Goal: Check status: Check status

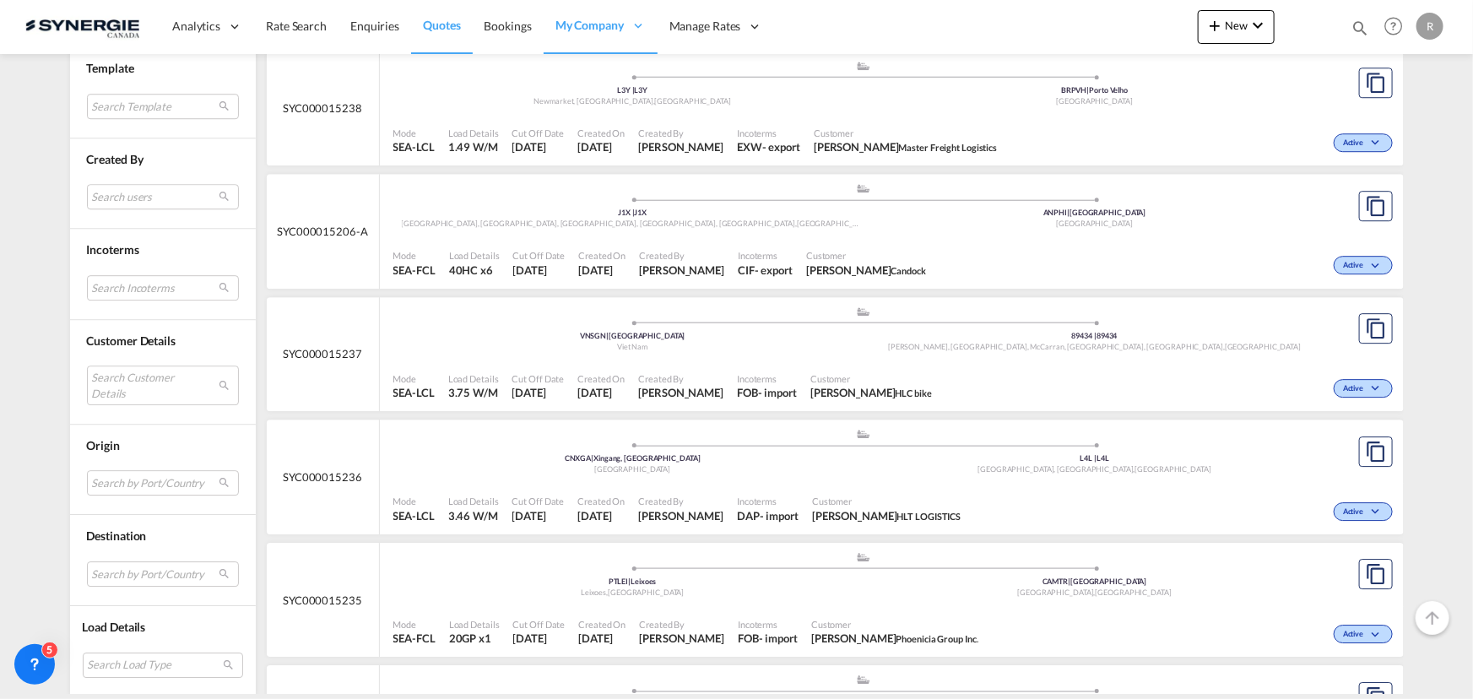
scroll to position [2226, 0]
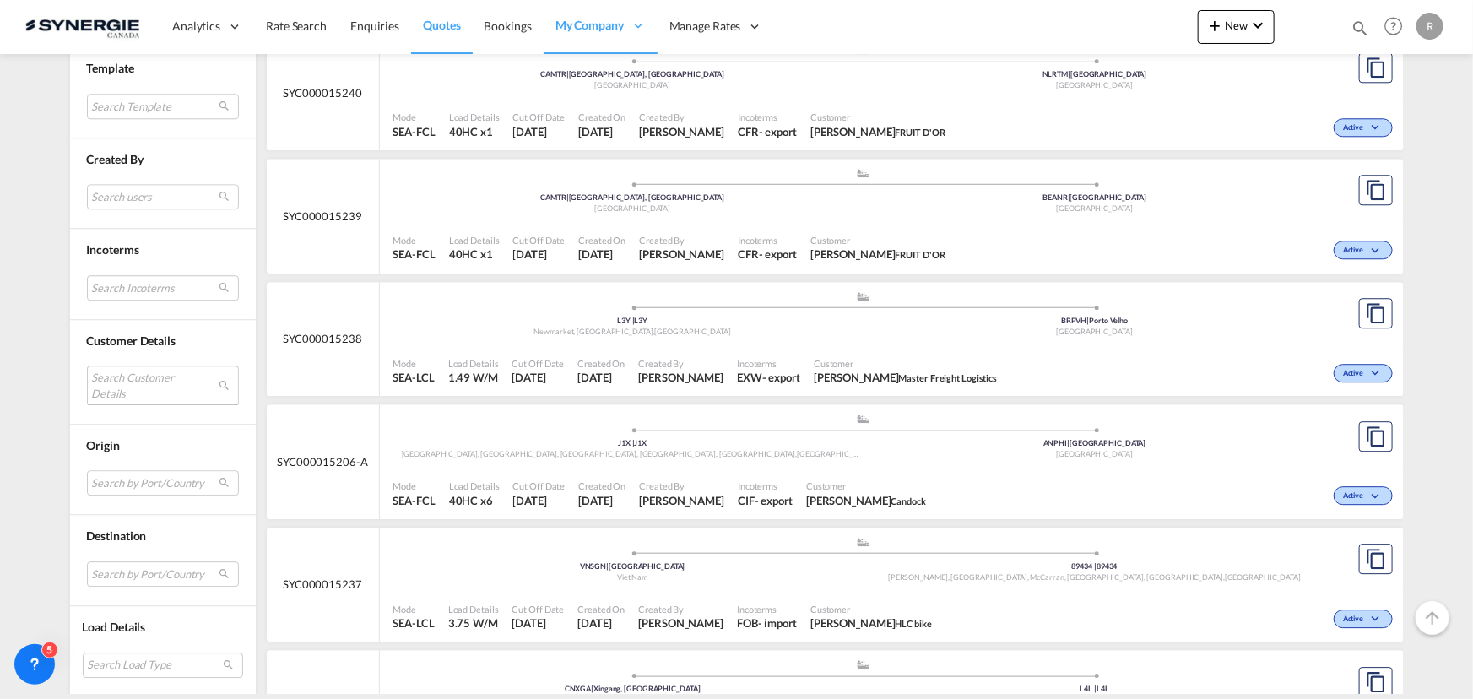
click at [130, 384] on md-select "Search Customer Details user name user david Lavigne lavigned@technosub.net | t…" at bounding box center [163, 385] width 152 height 39
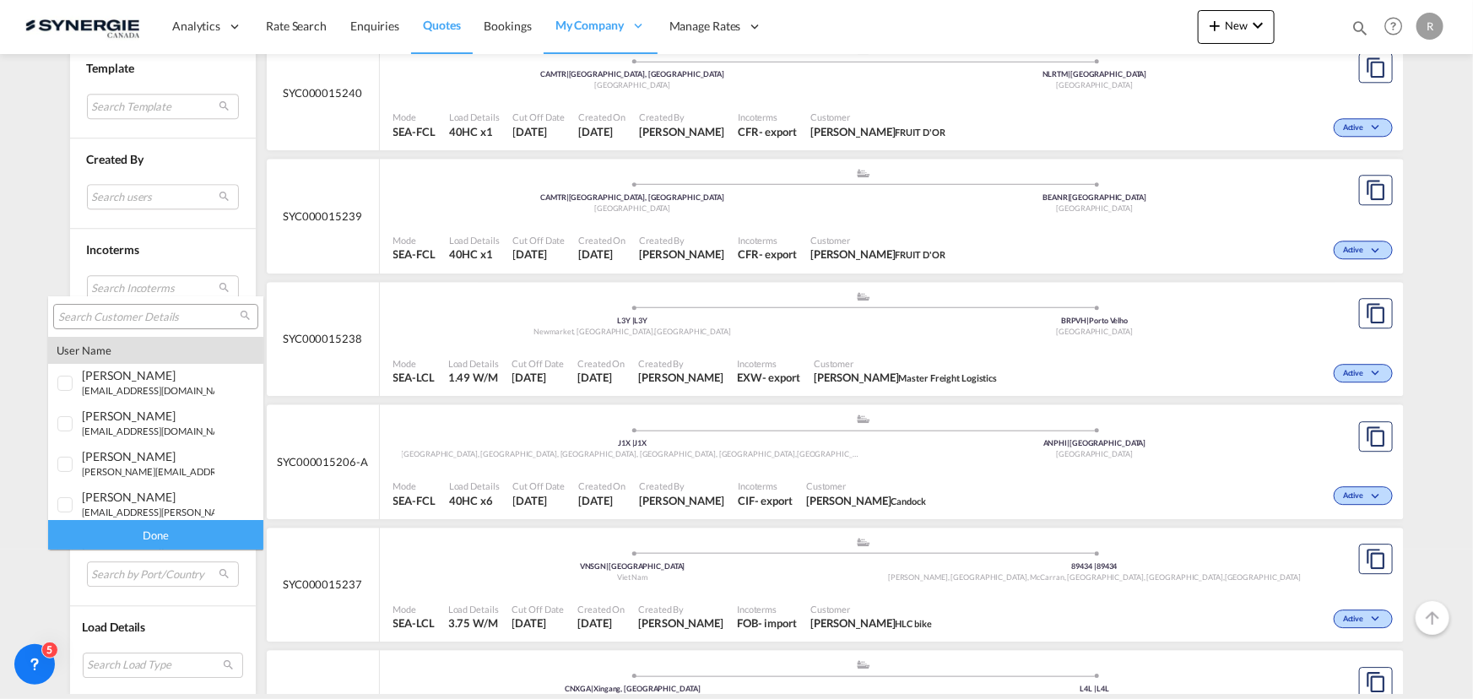
click at [142, 313] on input "search" at bounding box center [149, 317] width 182 height 15
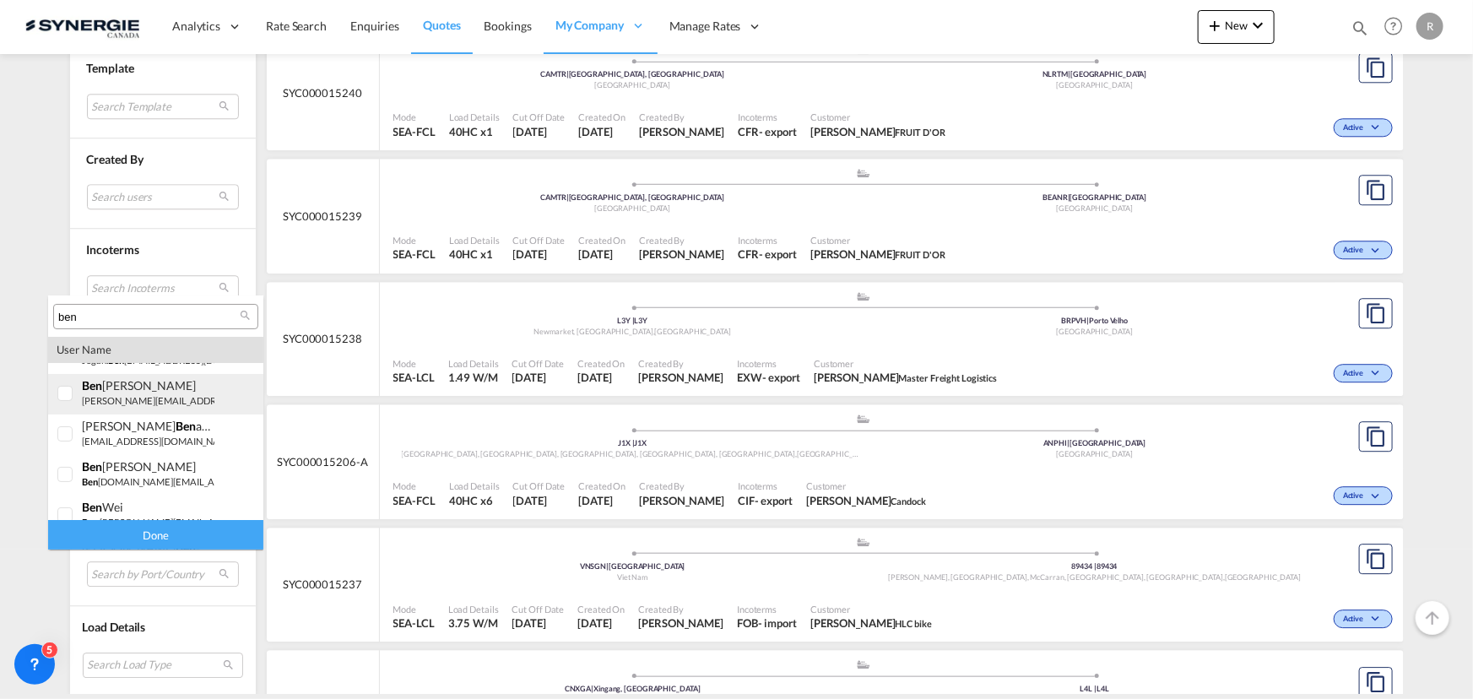
scroll to position [153, 0]
type input "b"
type input "app"
click at [155, 390] on small "benjamin.li@ app group.ca" at bounding box center [169, 390] width 175 height 11
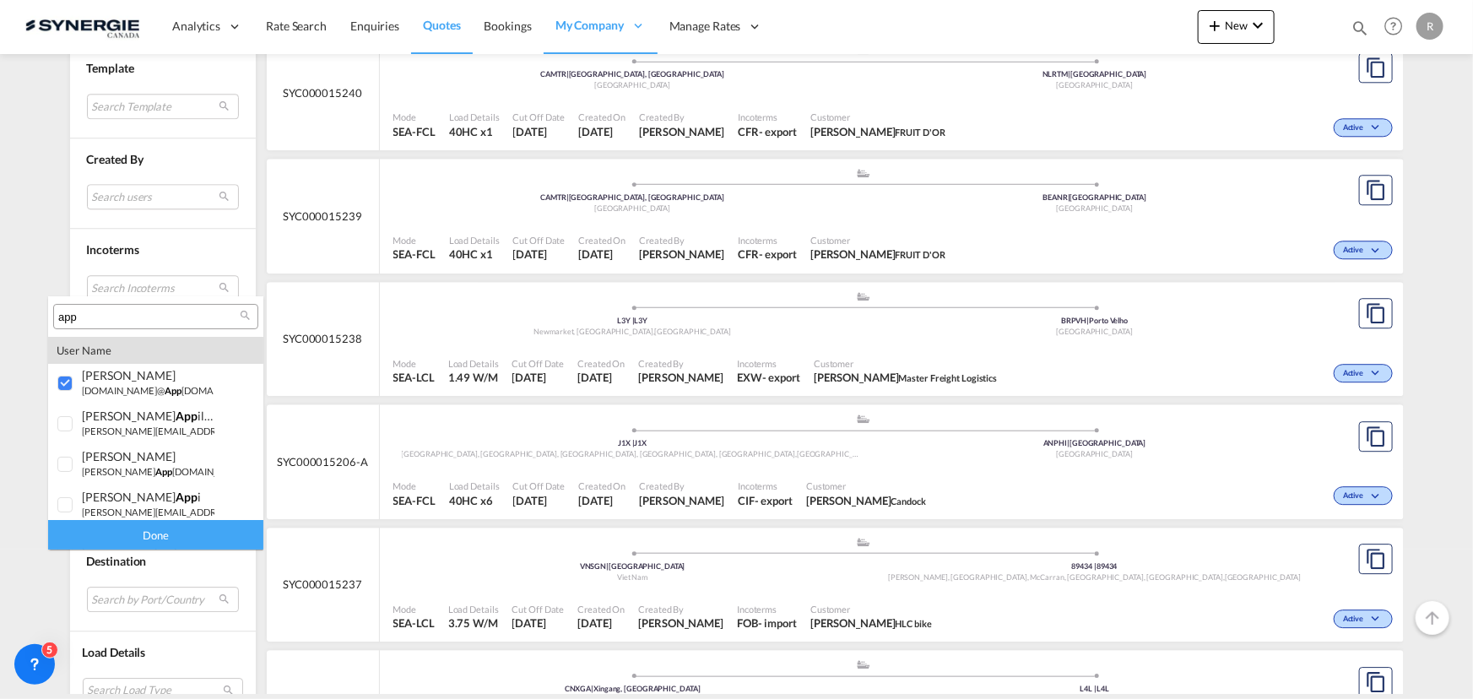
click at [201, 532] on div "Done" at bounding box center [155, 535] width 215 height 30
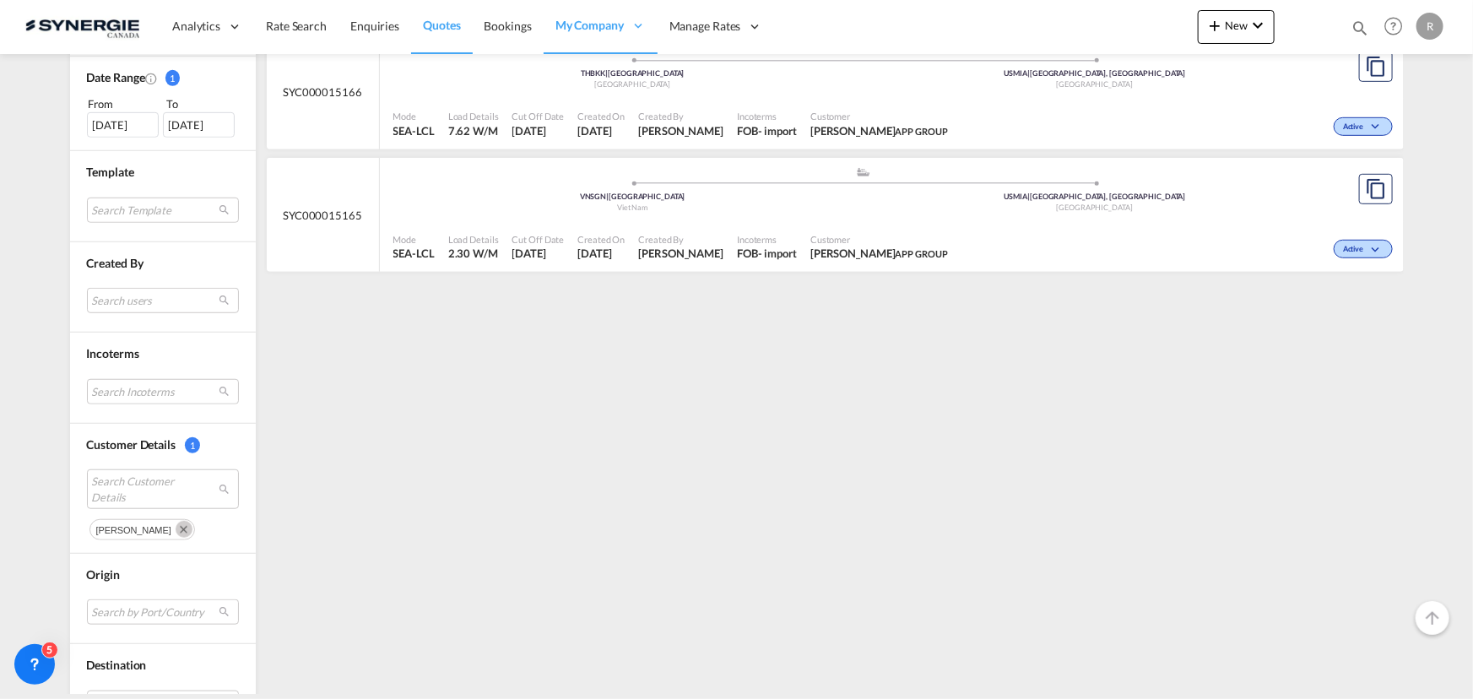
scroll to position [537, 0]
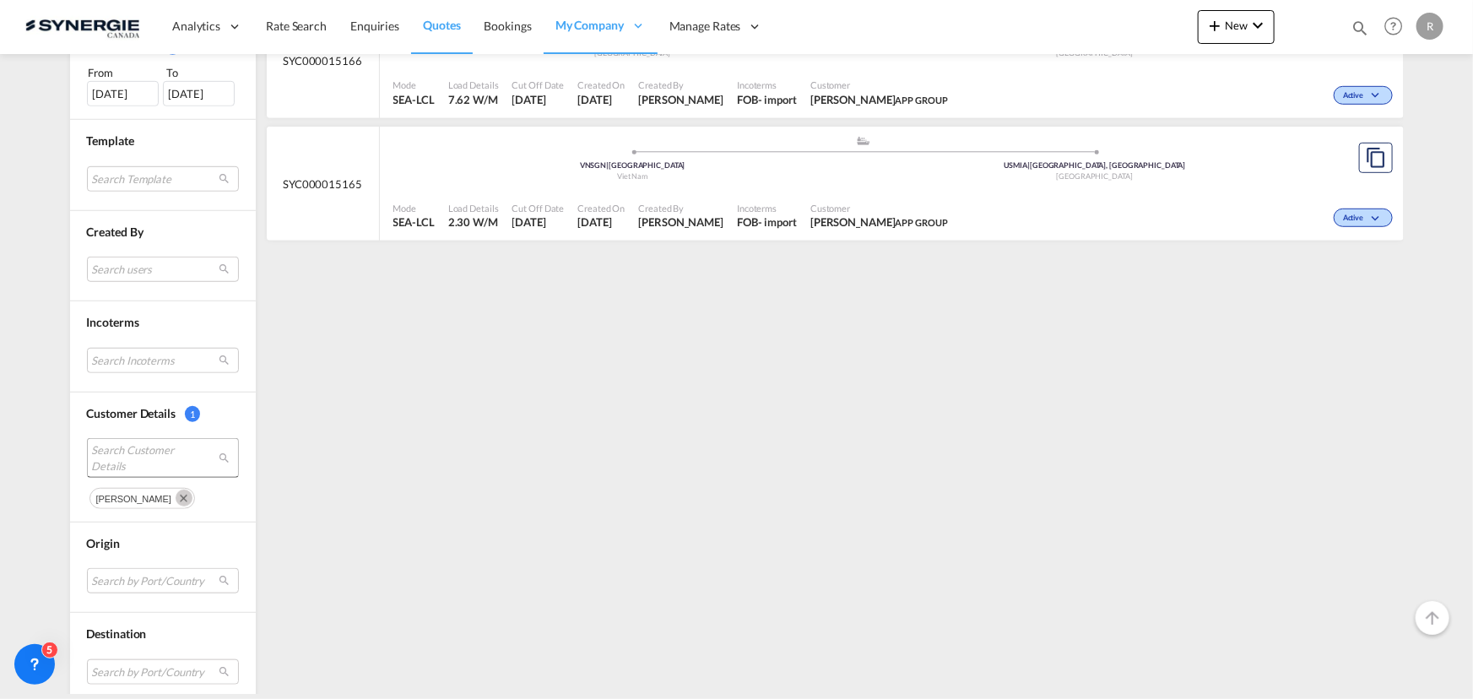
click at [110, 458] on span "Search Customer Details" at bounding box center [150, 457] width 116 height 30
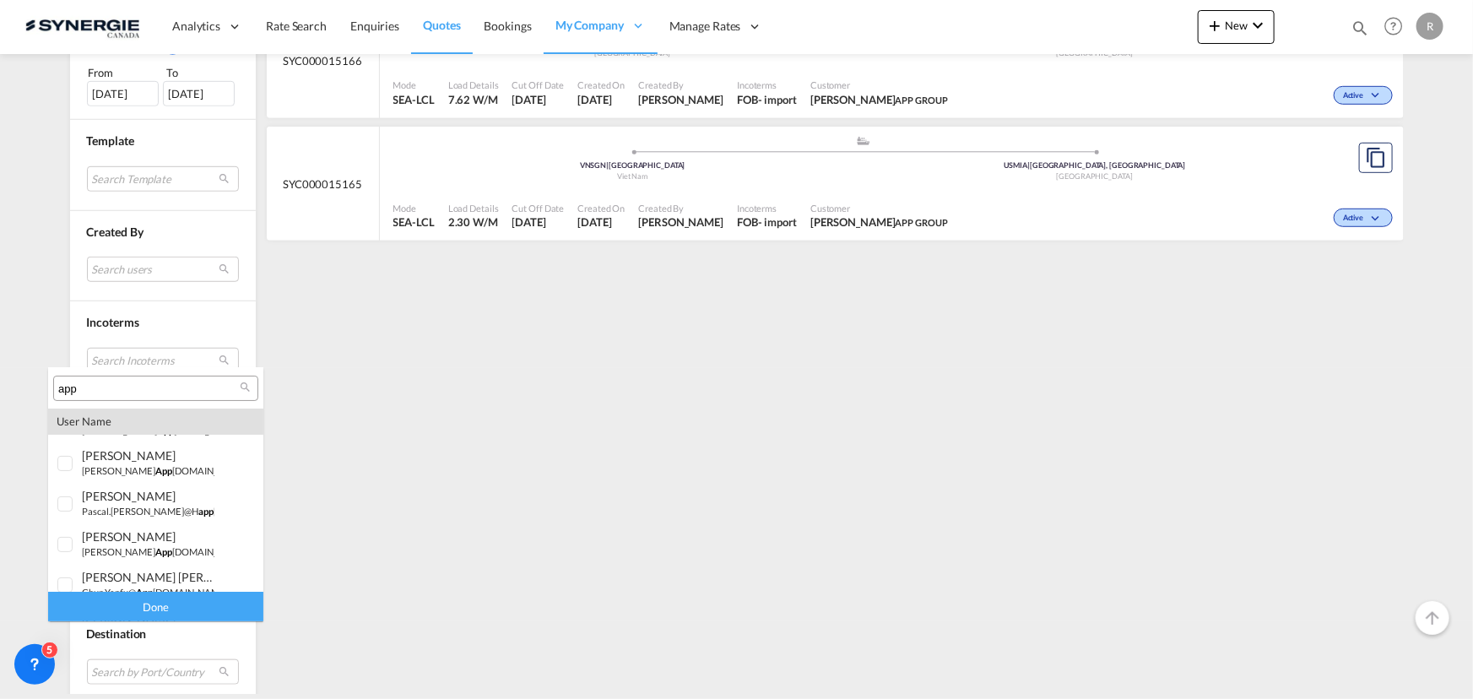
scroll to position [230, 0]
click at [133, 551] on small "chun.yanfu@ app group.ca" at bounding box center [155, 556] width 146 height 11
click at [160, 605] on div "Done" at bounding box center [155, 607] width 215 height 30
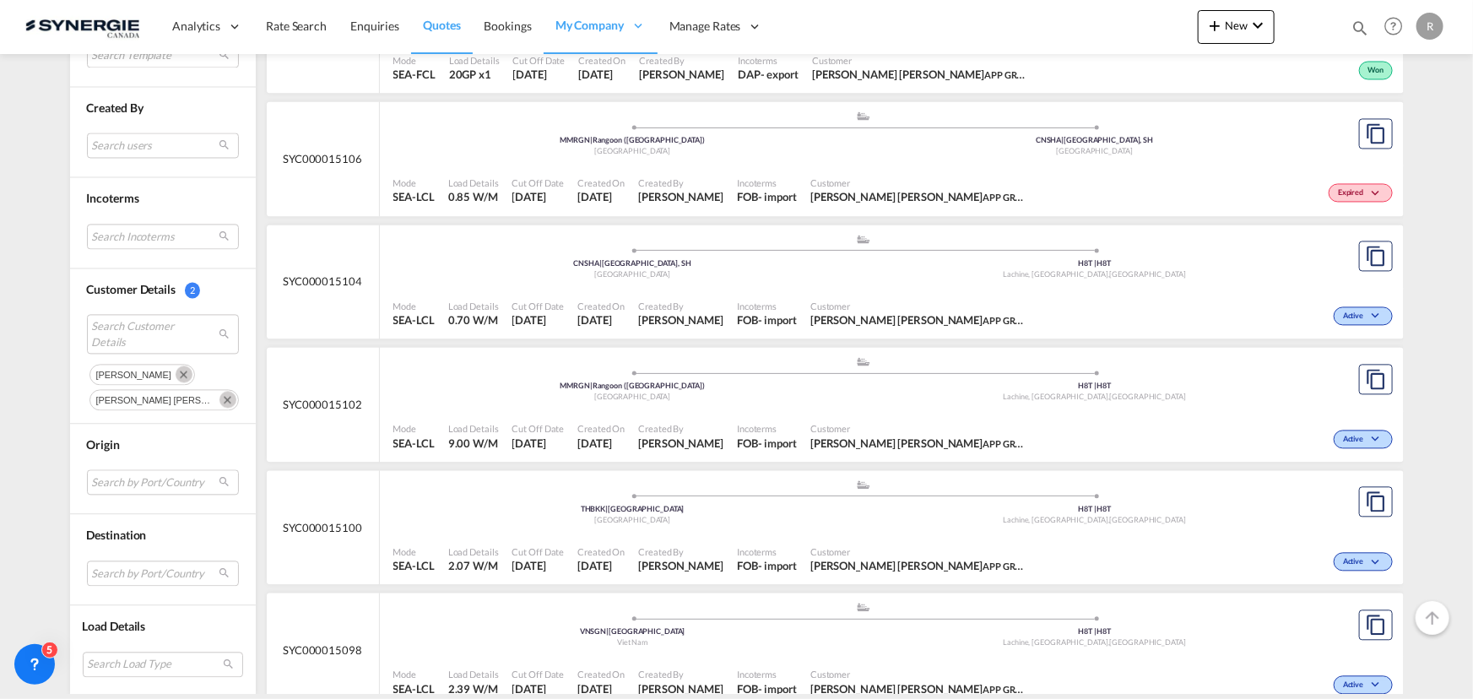
scroll to position [1693, 0]
